Goal: Find specific page/section: Find specific page/section

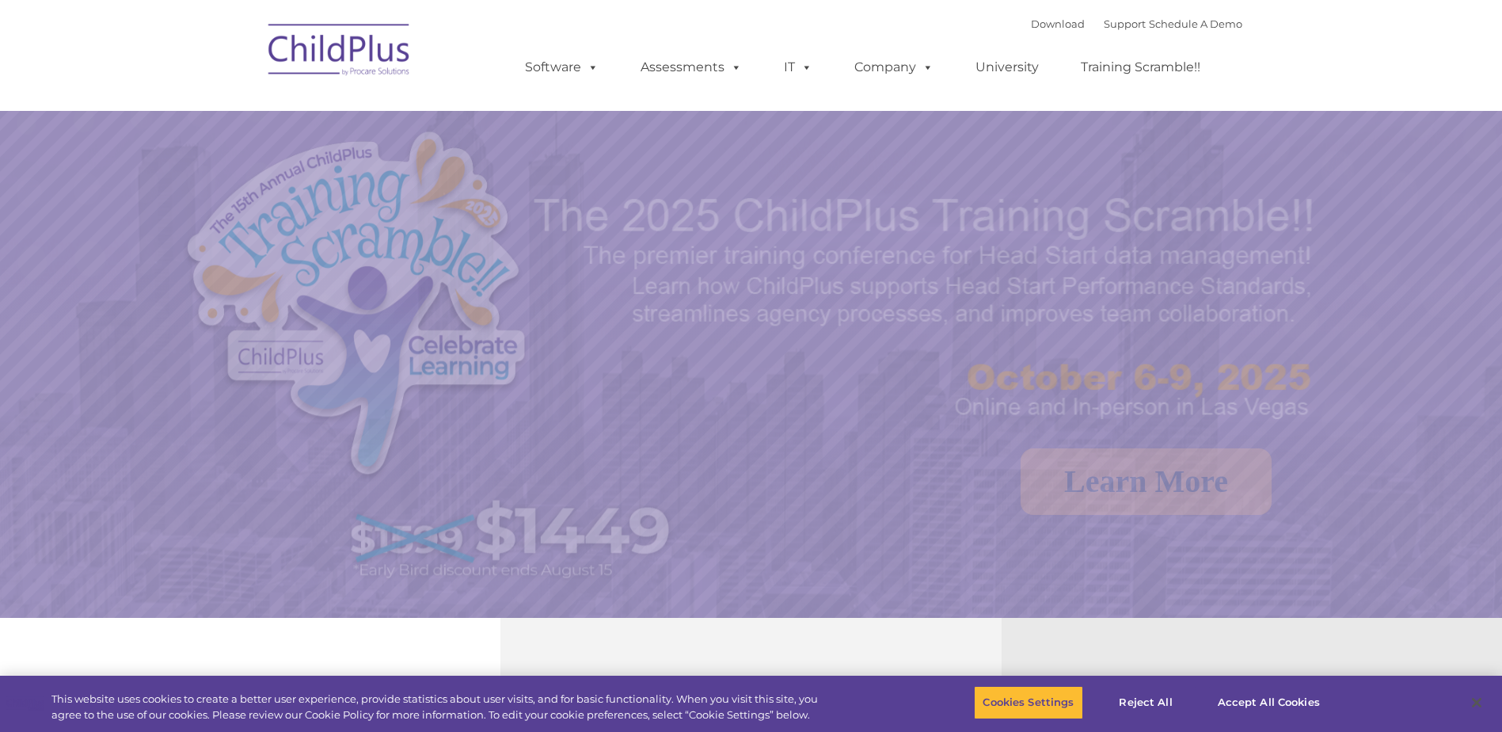
select select "MEDIUM"
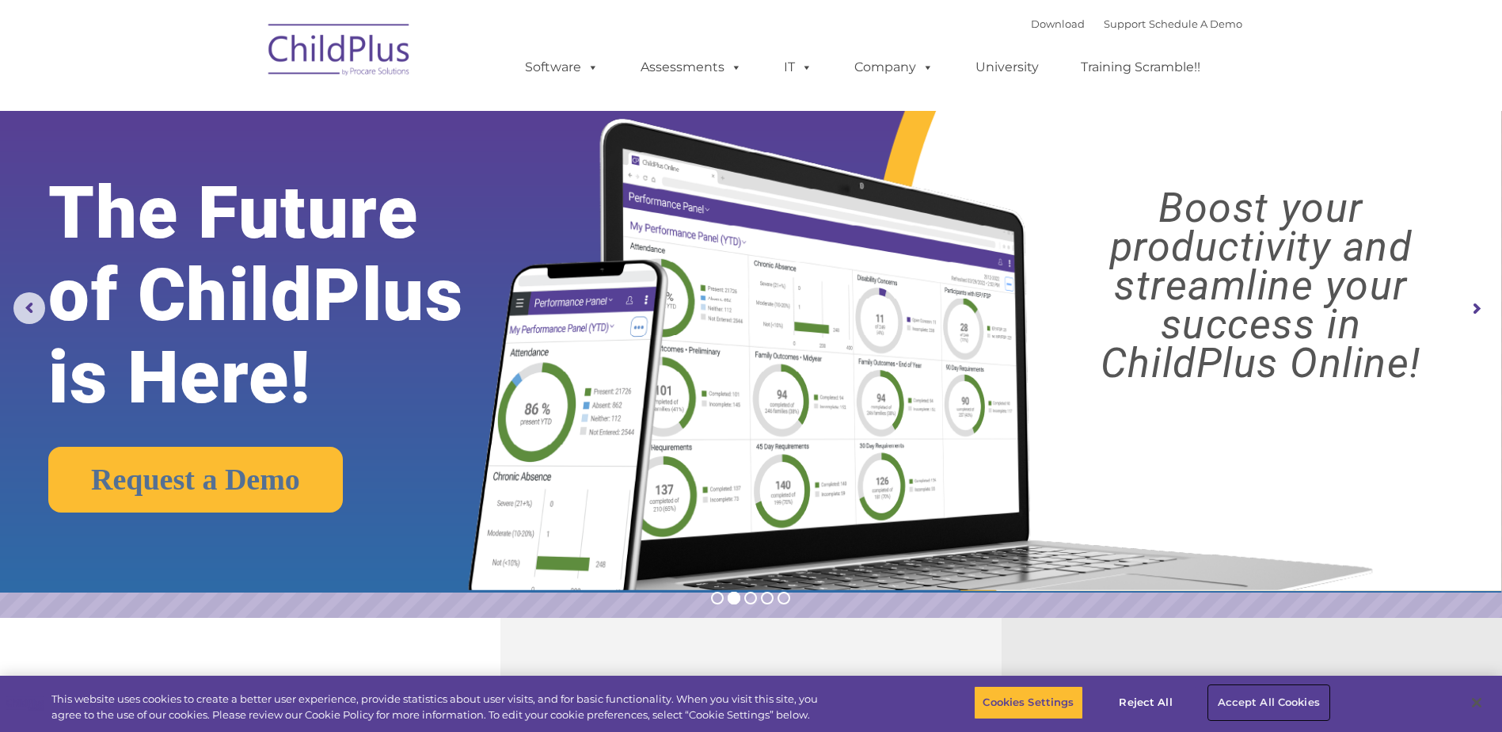
click at [1248, 702] on button "Accept All Cookies" at bounding box center [1269, 702] width 120 height 33
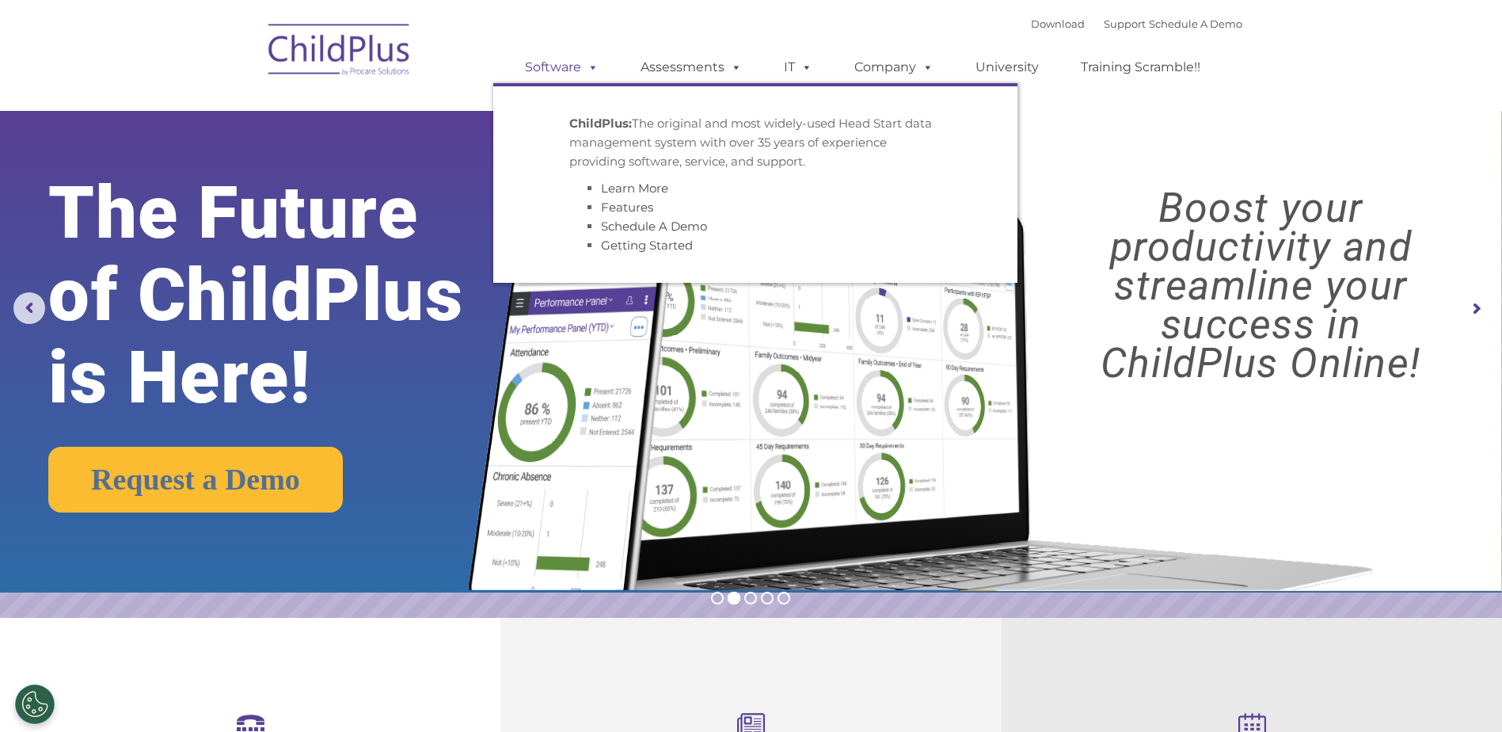
click at [583, 68] on span at bounding box center [589, 66] width 17 height 15
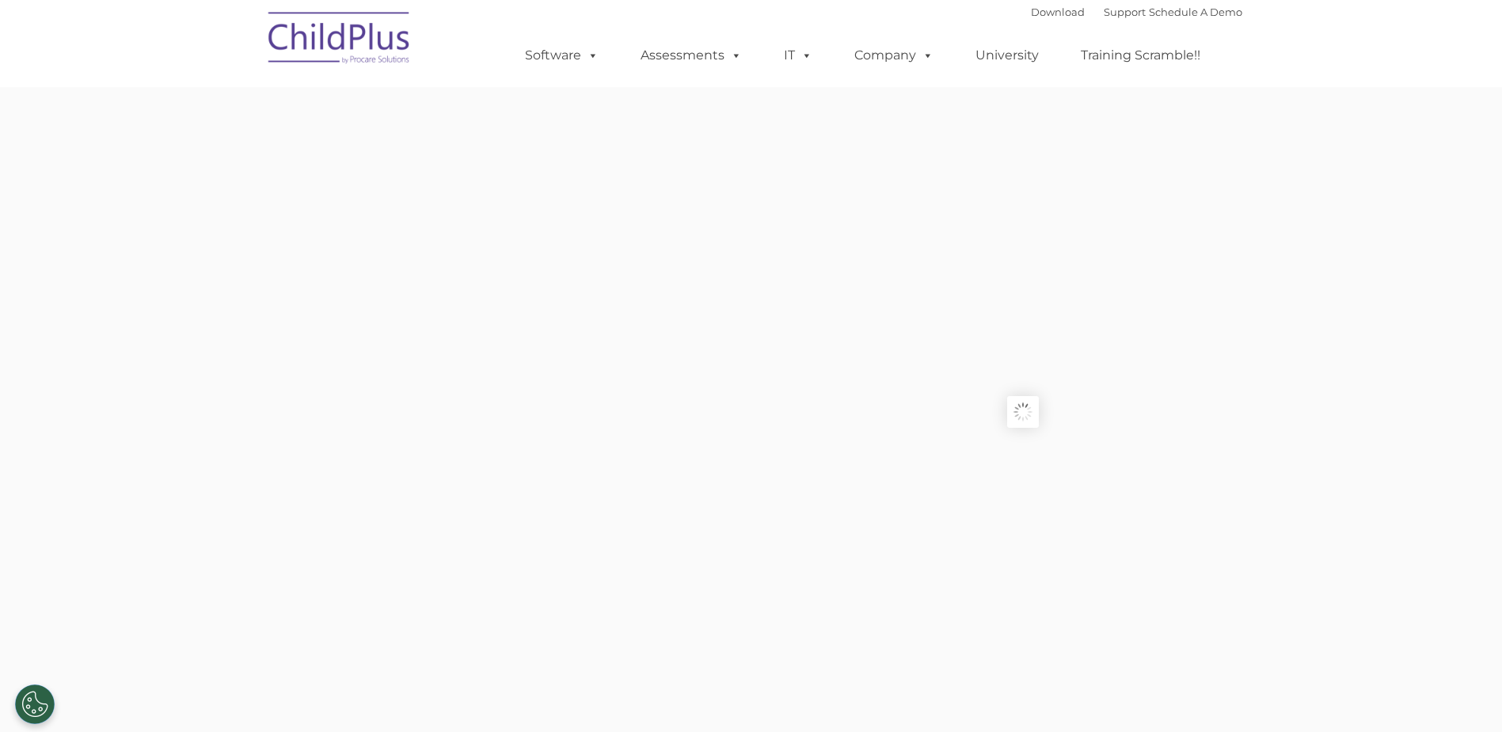
type input ""
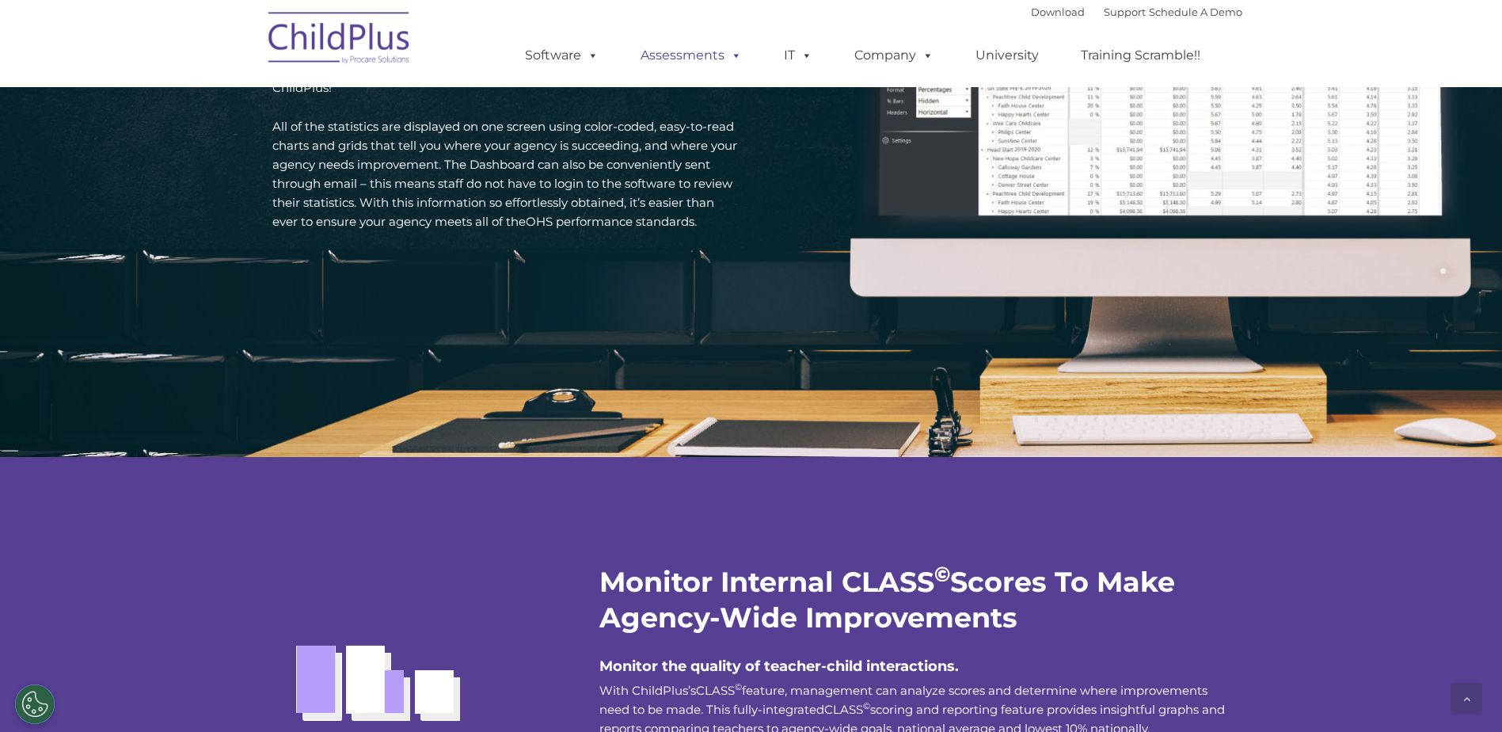
scroll to position [2427, 0]
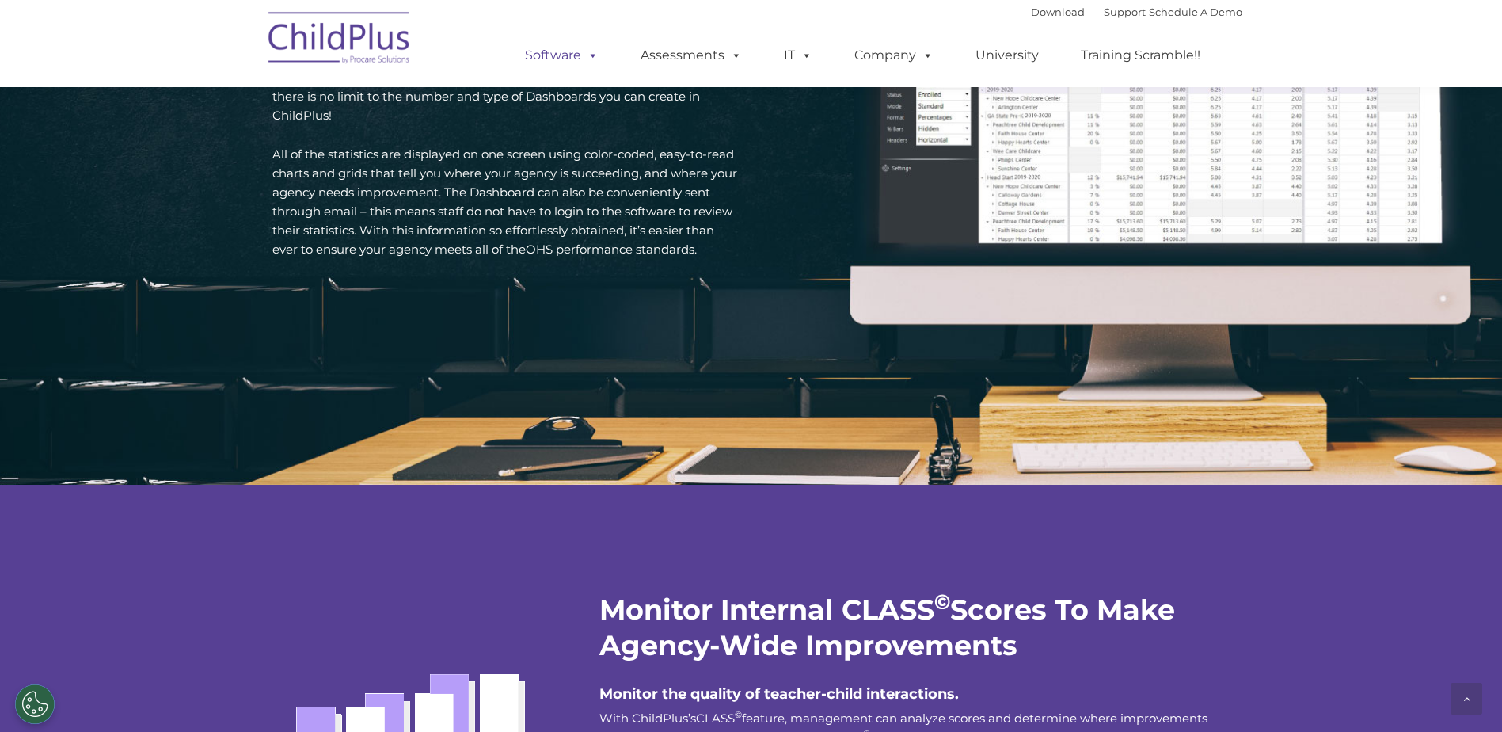
click at [580, 62] on link "Software" at bounding box center [561, 56] width 105 height 32
